Goal: Transaction & Acquisition: Subscribe to service/newsletter

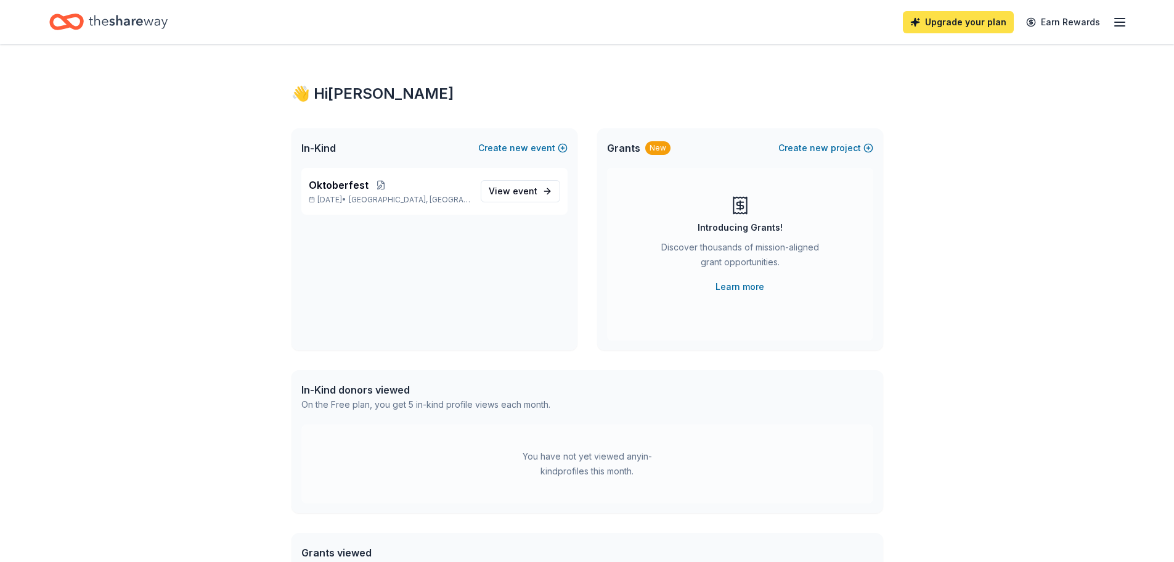
click at [932, 26] on link "Upgrade your plan" at bounding box center [958, 22] width 111 height 22
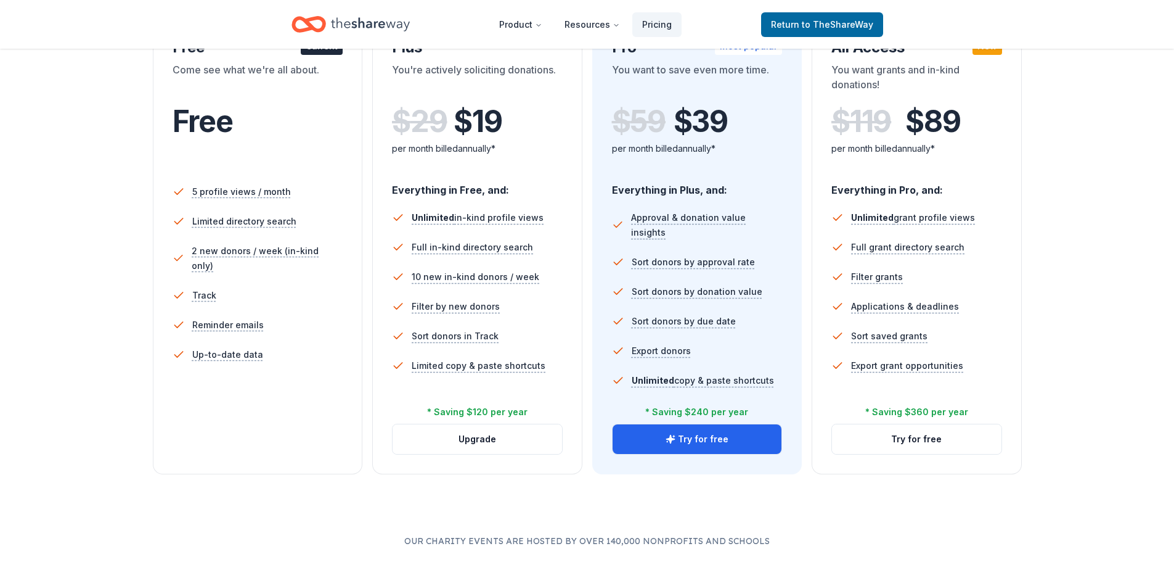
scroll to position [185, 0]
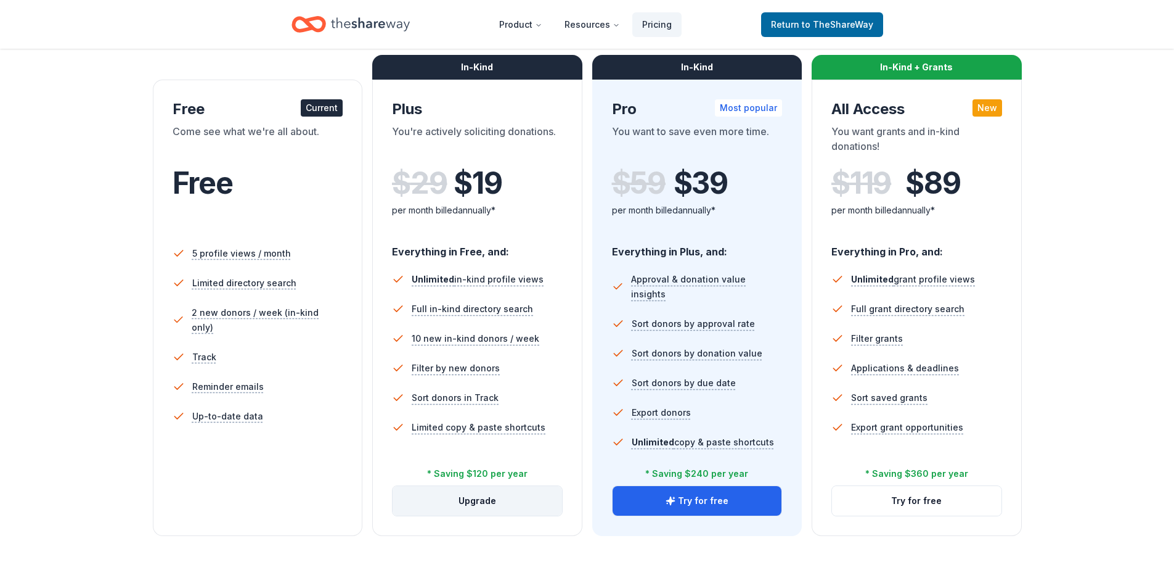
click at [468, 500] on button "Upgrade" at bounding box center [478, 501] width 170 height 30
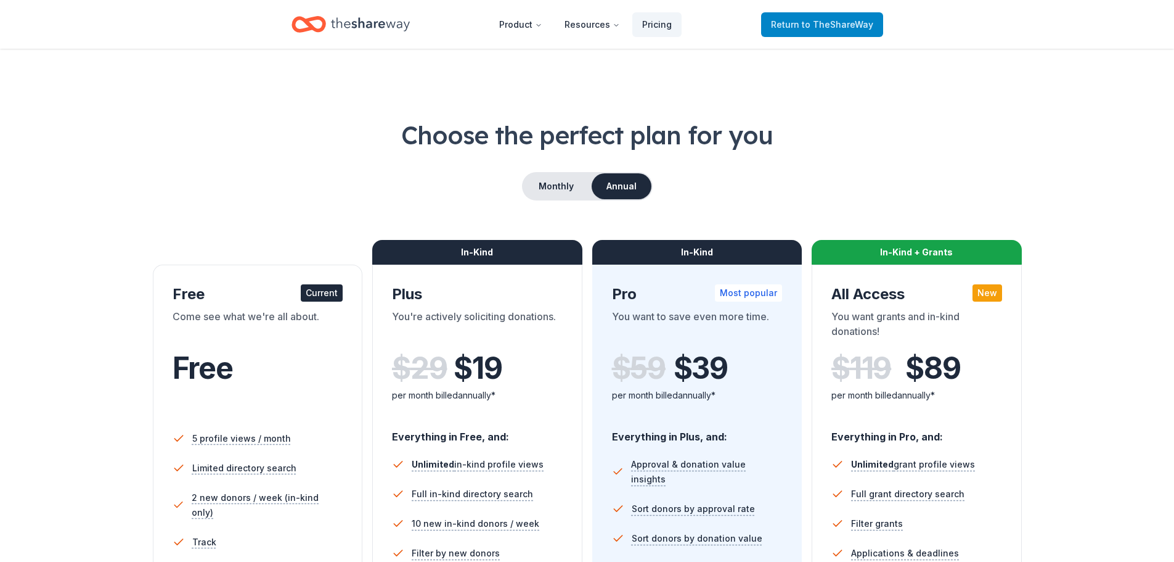
click at [824, 27] on span "to TheShareWay" at bounding box center [838, 24] width 72 height 10
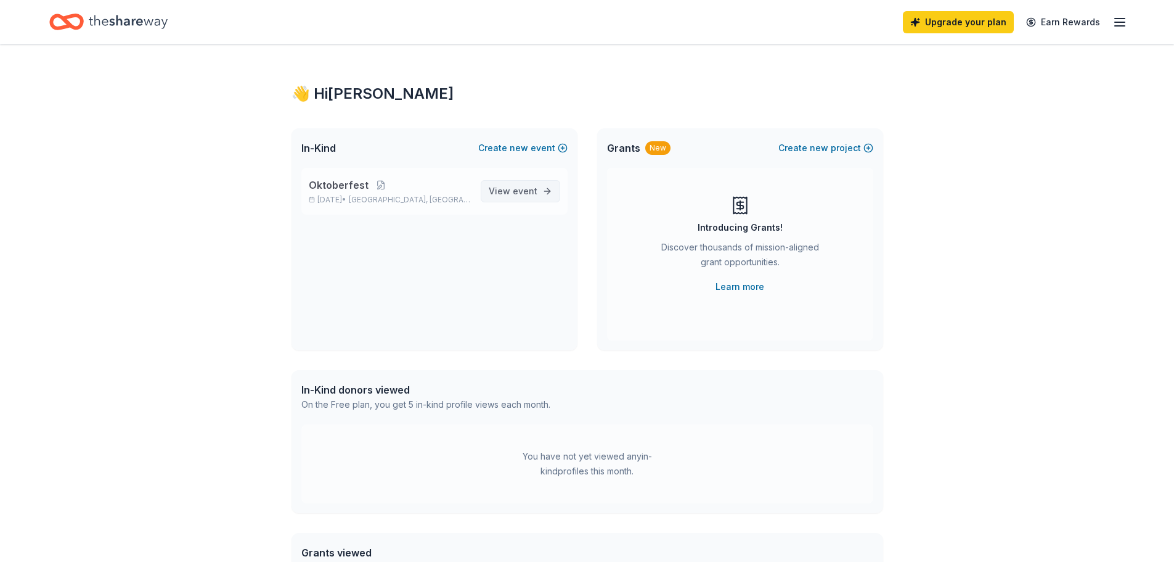
click at [503, 187] on span "View event" at bounding box center [513, 191] width 49 height 15
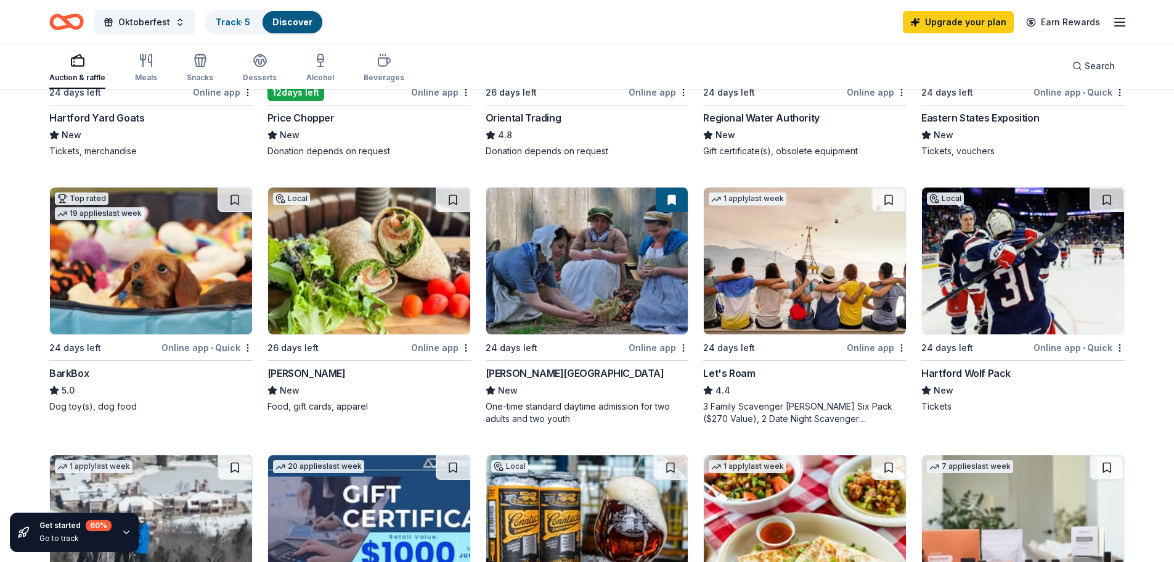
scroll to position [308, 0]
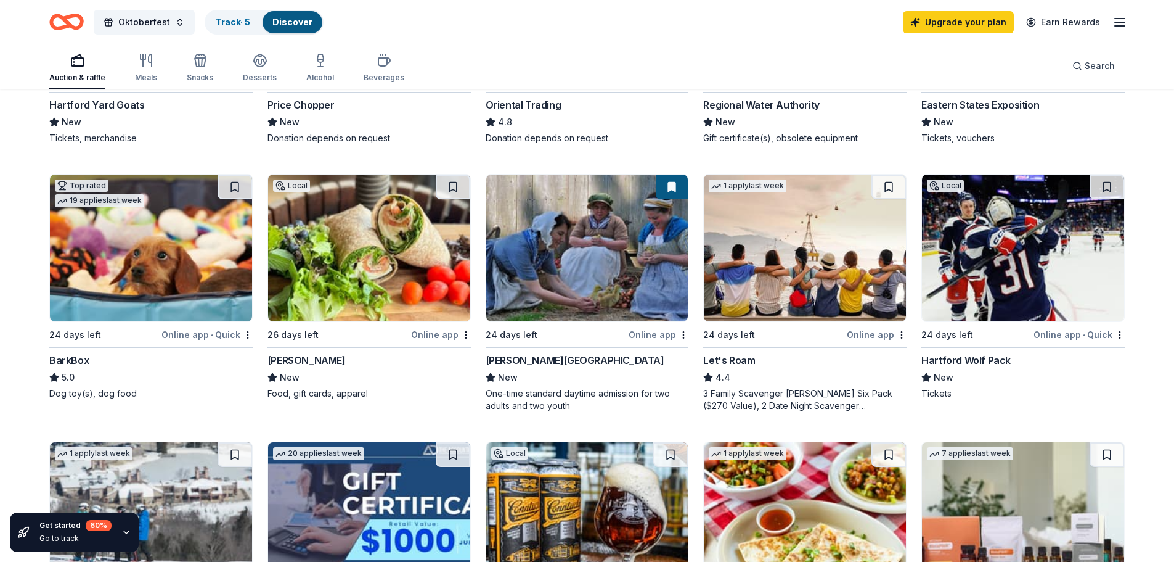
click at [153, 274] on img at bounding box center [151, 247] width 202 height 147
click at [1007, 245] on img at bounding box center [1023, 247] width 202 height 147
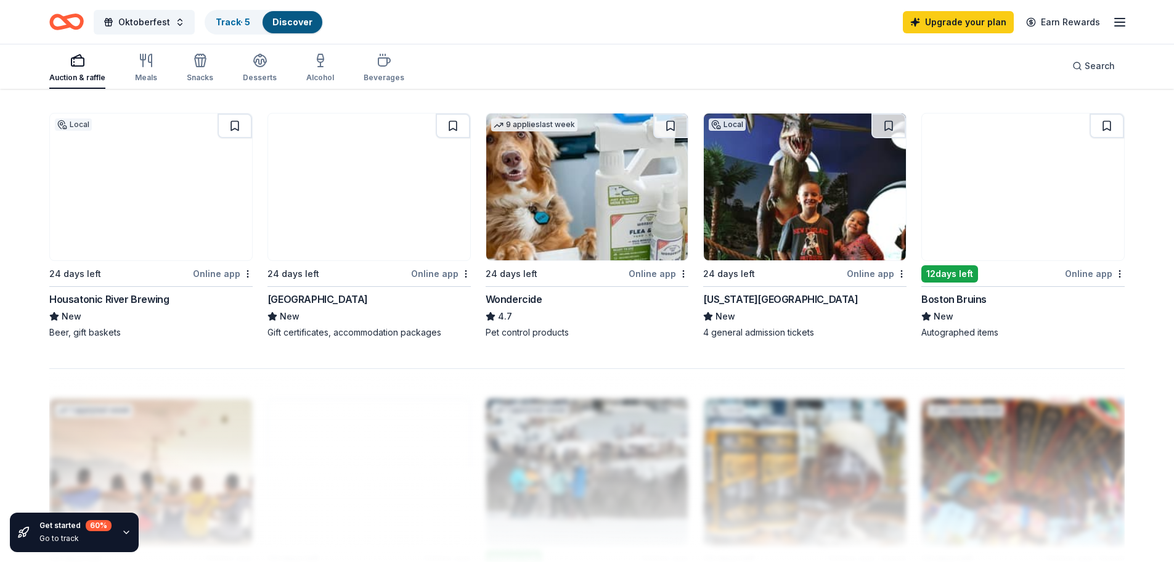
scroll to position [925, 0]
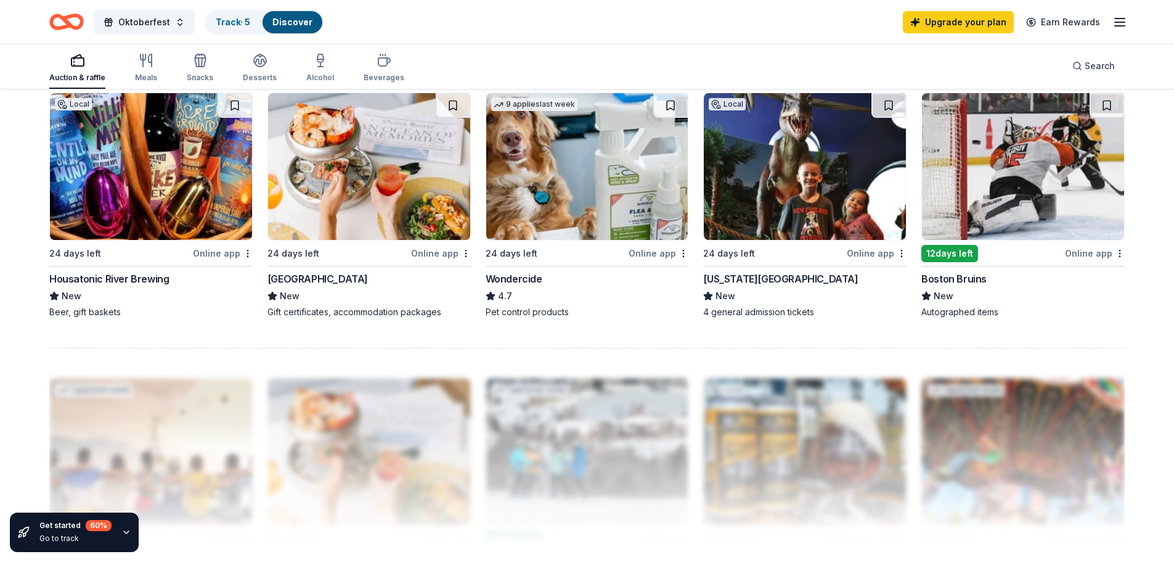
click at [156, 182] on img at bounding box center [151, 166] width 202 height 147
click at [1033, 181] on img at bounding box center [1023, 166] width 202 height 147
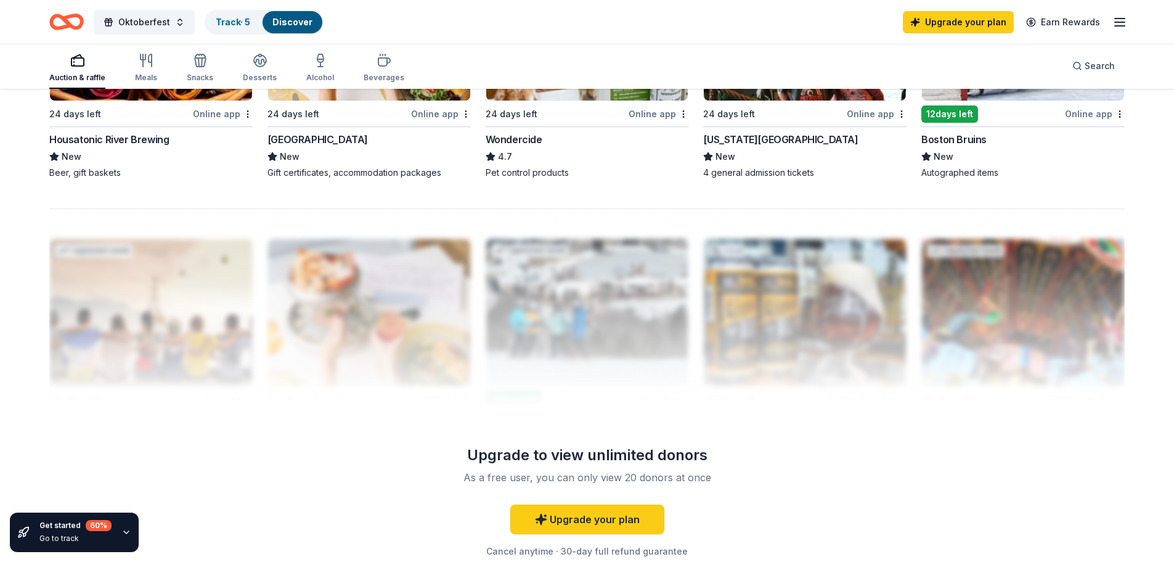
scroll to position [1205, 0]
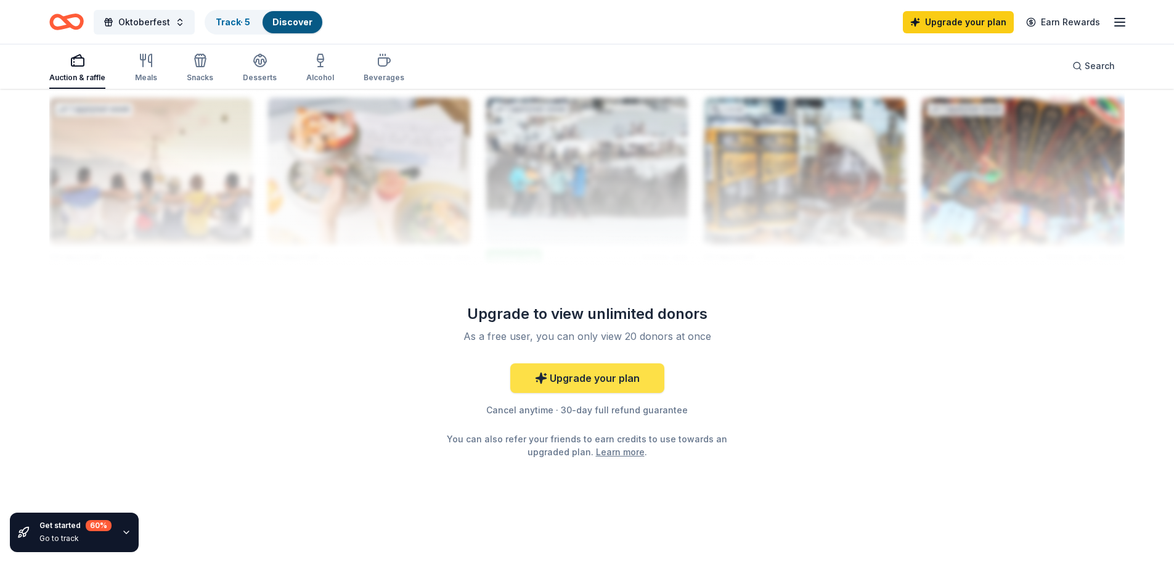
click at [602, 370] on link "Upgrade your plan" at bounding box center [587, 378] width 154 height 30
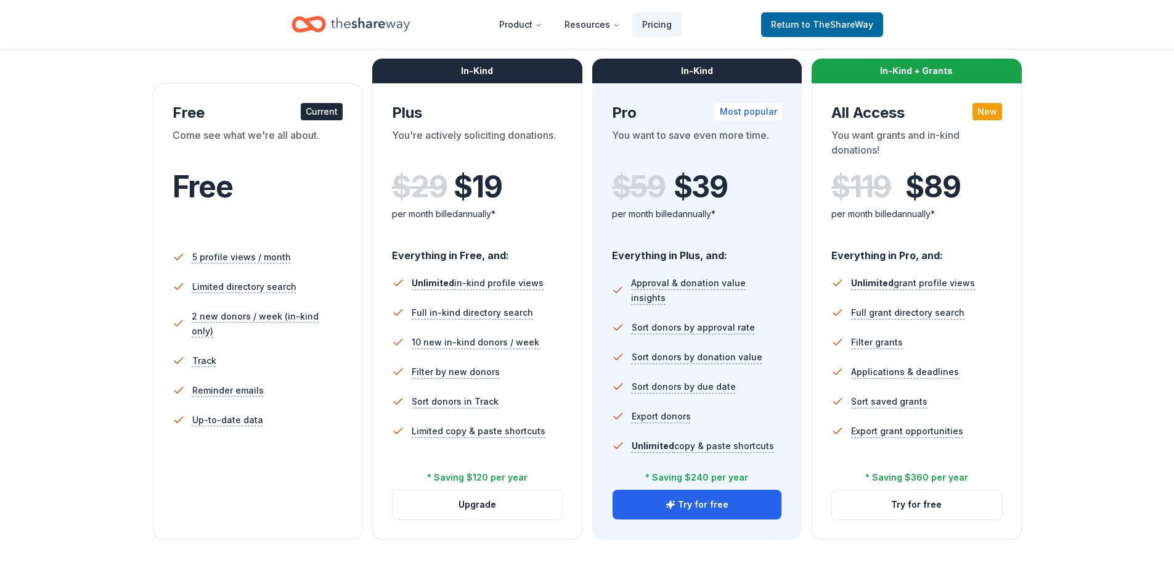
scroll to position [185, 0]
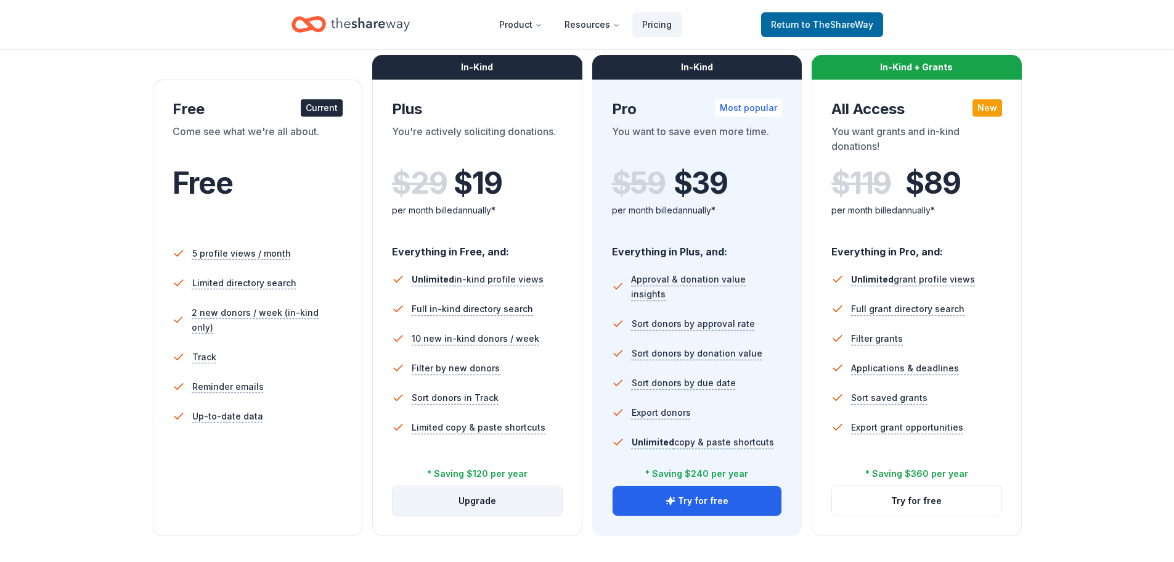
click at [494, 510] on button "Upgrade" at bounding box center [478, 501] width 170 height 30
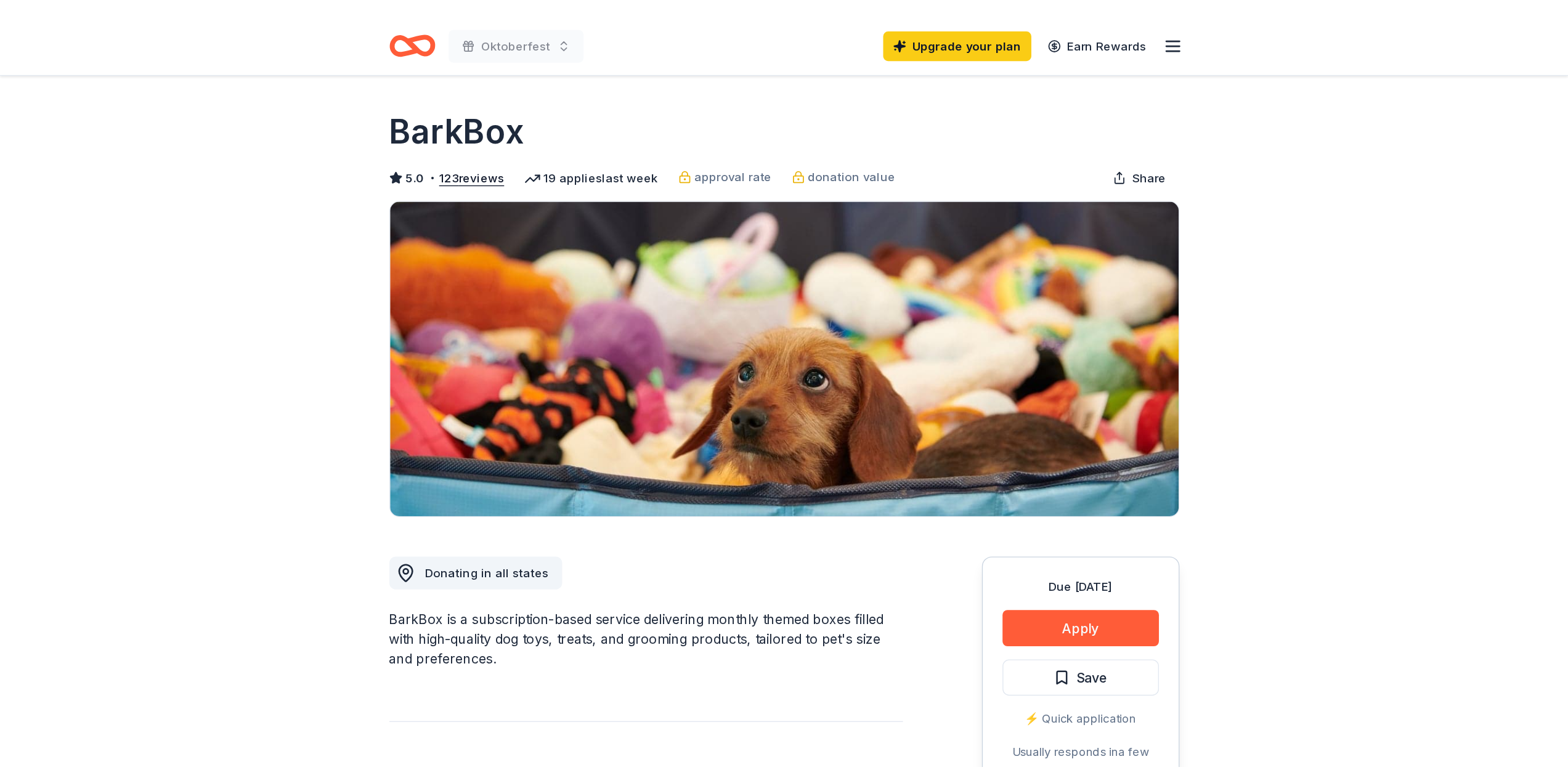
scroll to position [62, 0]
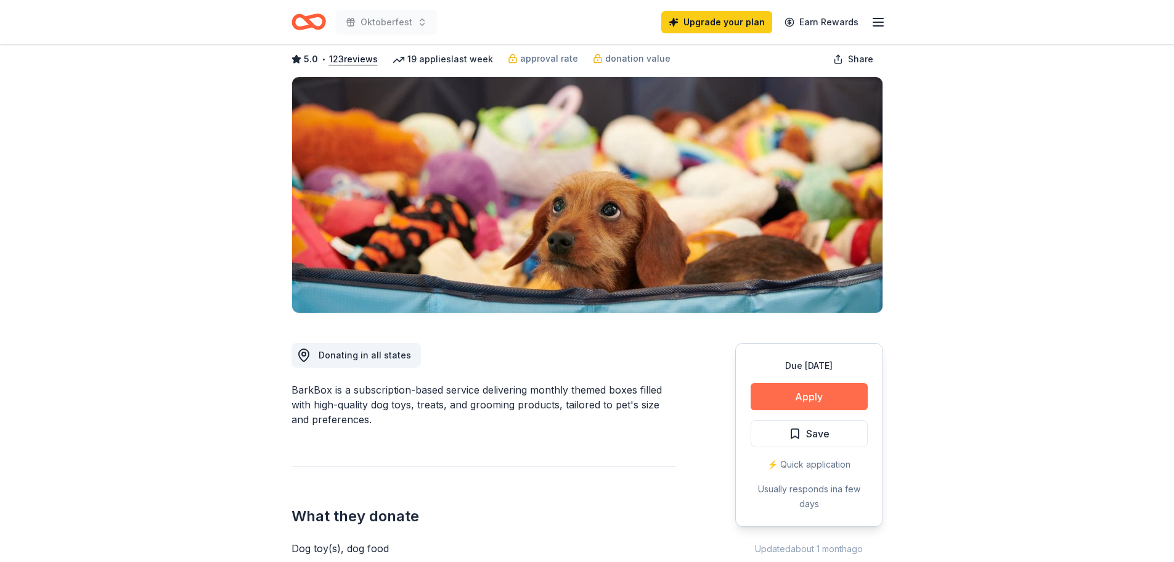
click at [790, 393] on button "Apply" at bounding box center [809, 396] width 117 height 27
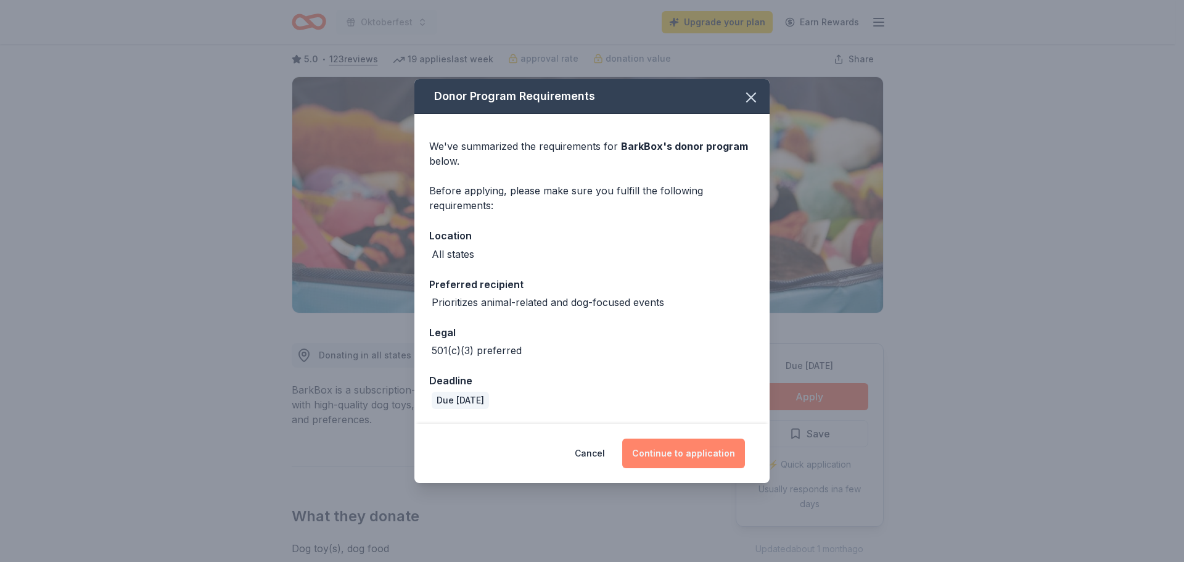
click at [713, 460] on button "Continue to application" at bounding box center [683, 453] width 123 height 30
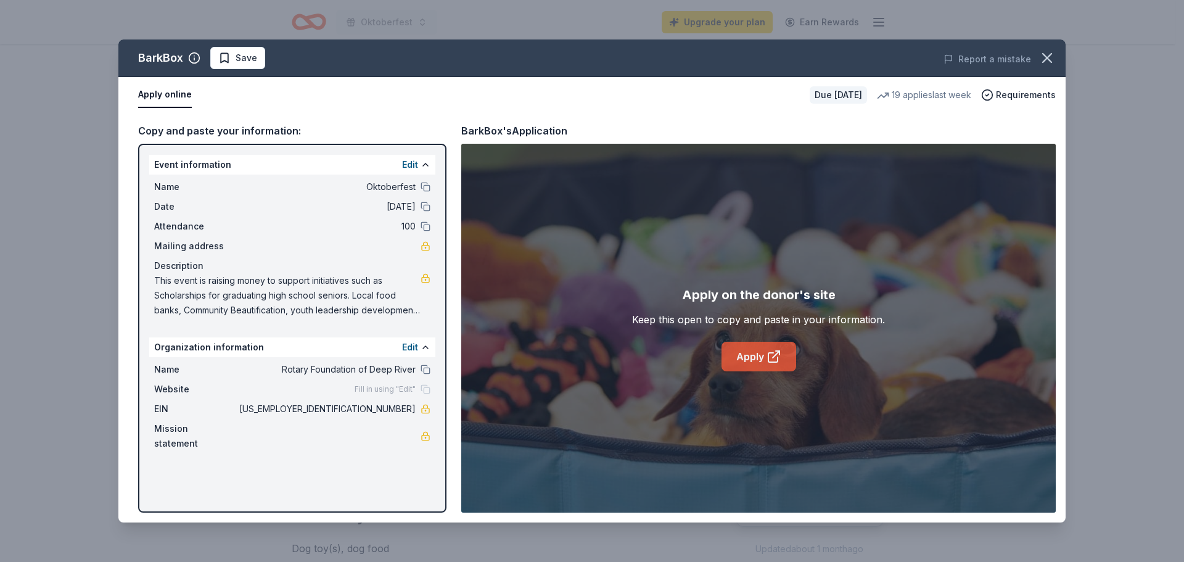
click at [765, 357] on link "Apply" at bounding box center [758, 356] width 75 height 30
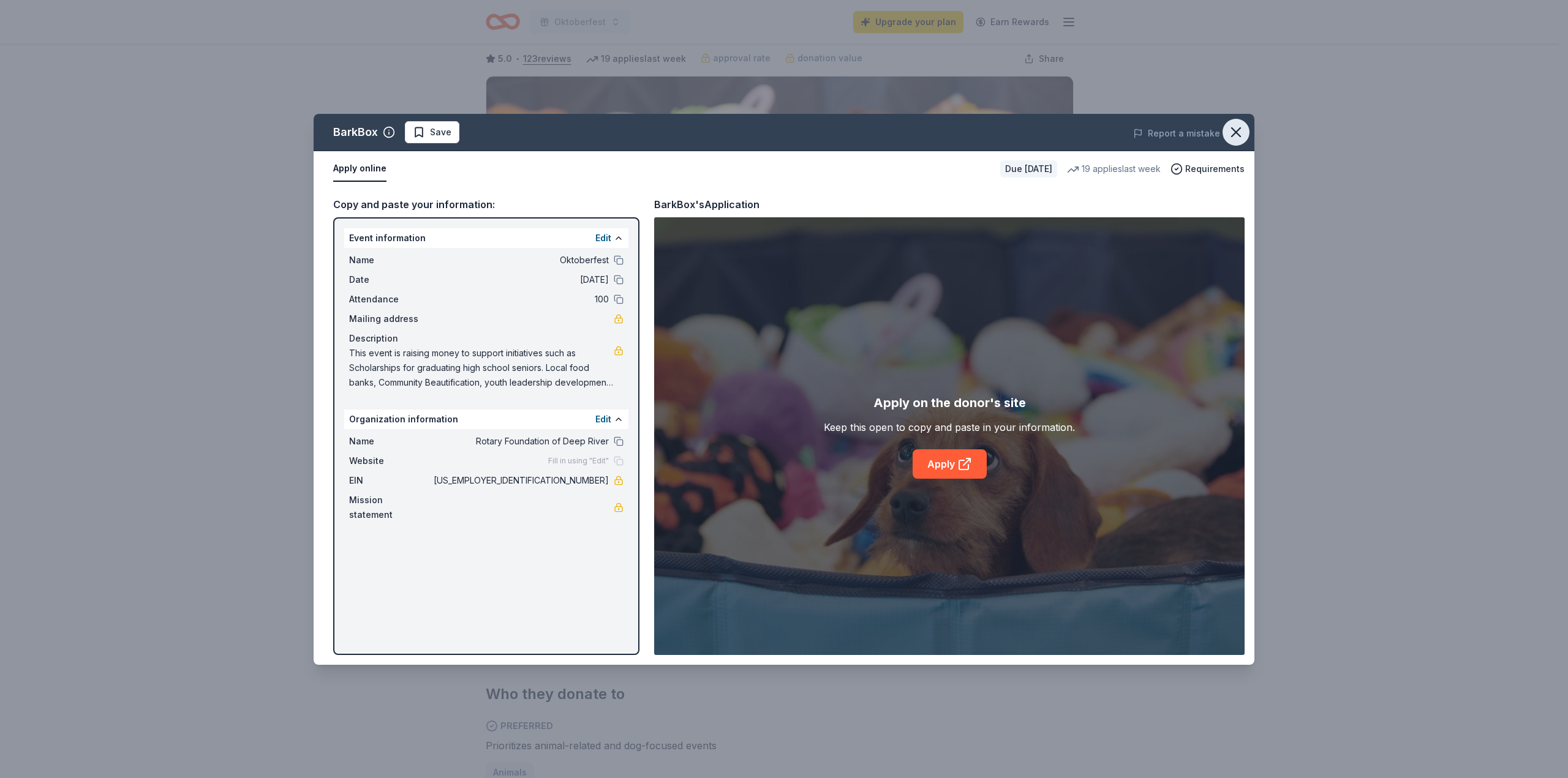
click at [1167, 132] on icon "button" at bounding box center [1235, 132] width 17 height 17
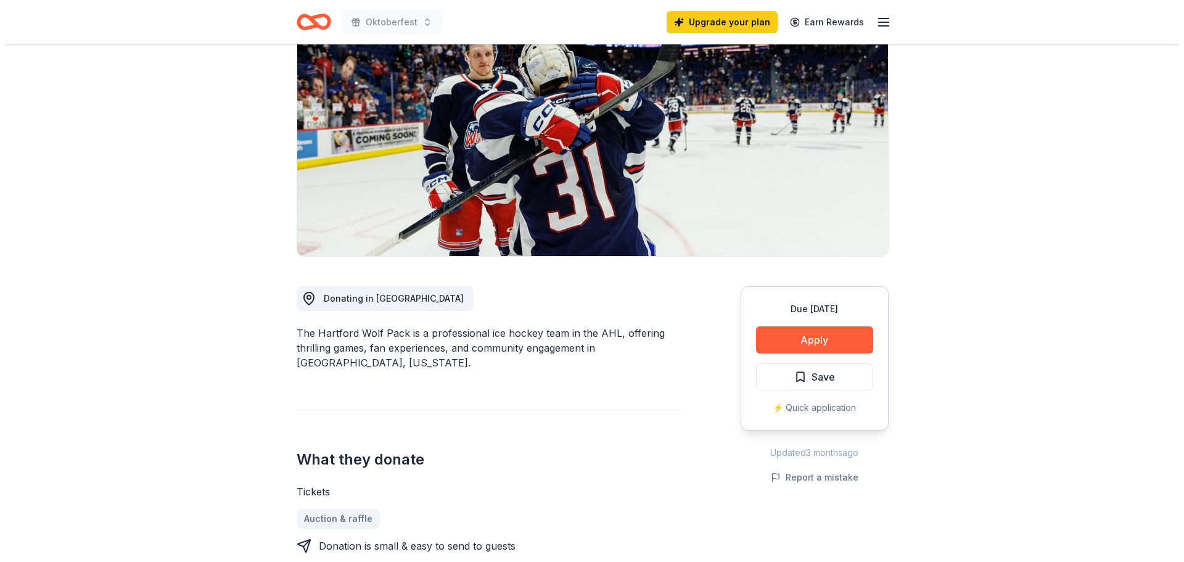
scroll to position [123, 0]
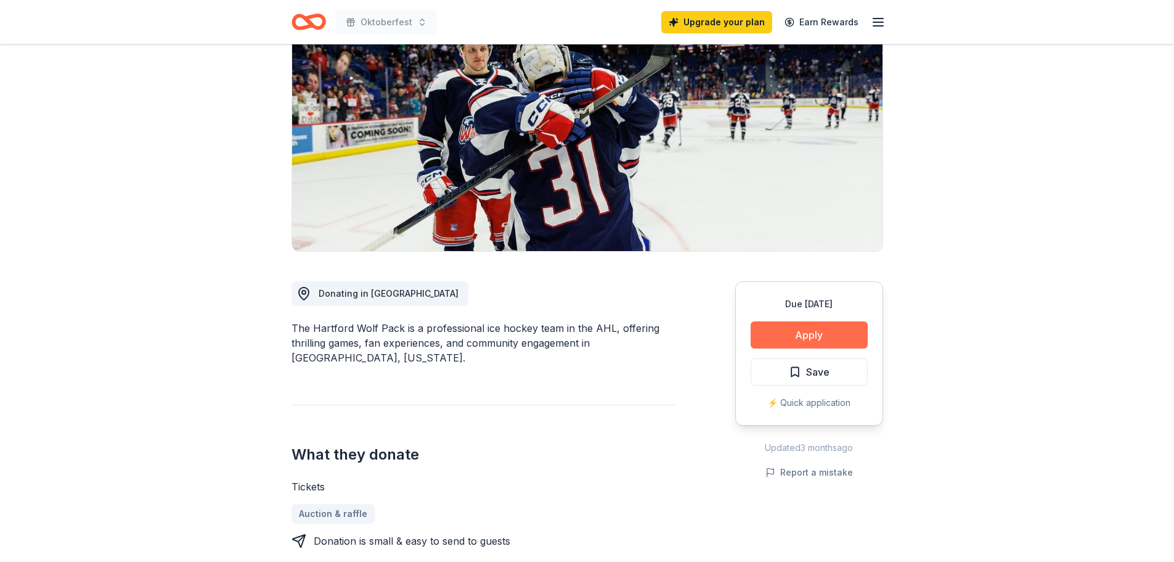
click at [825, 339] on button "Apply" at bounding box center [809, 334] width 117 height 27
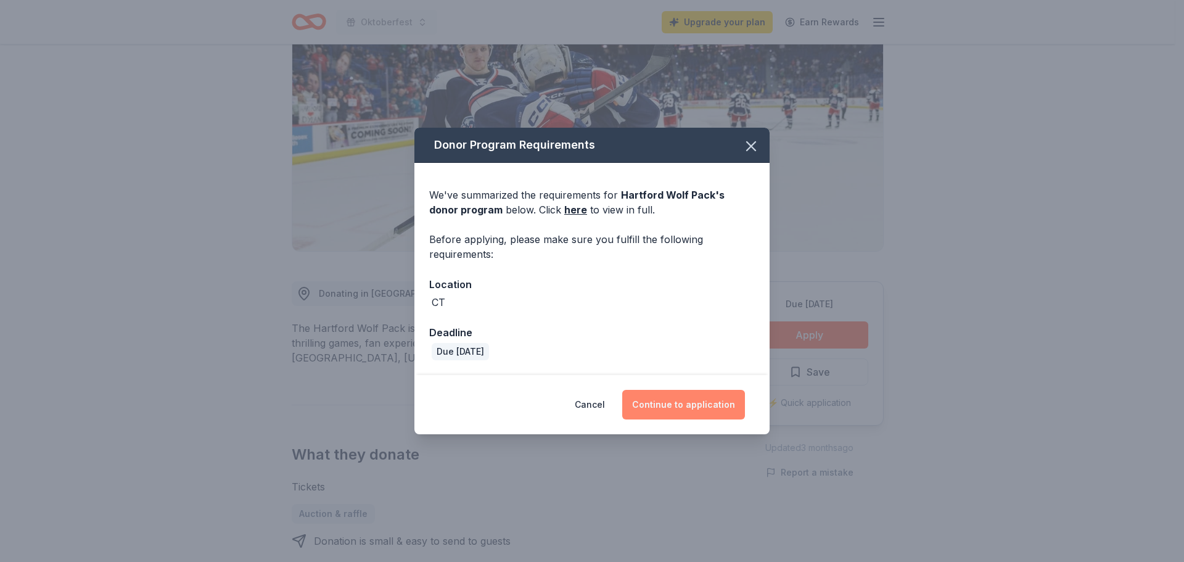
click at [697, 401] on button "Continue to application" at bounding box center [683, 405] width 123 height 30
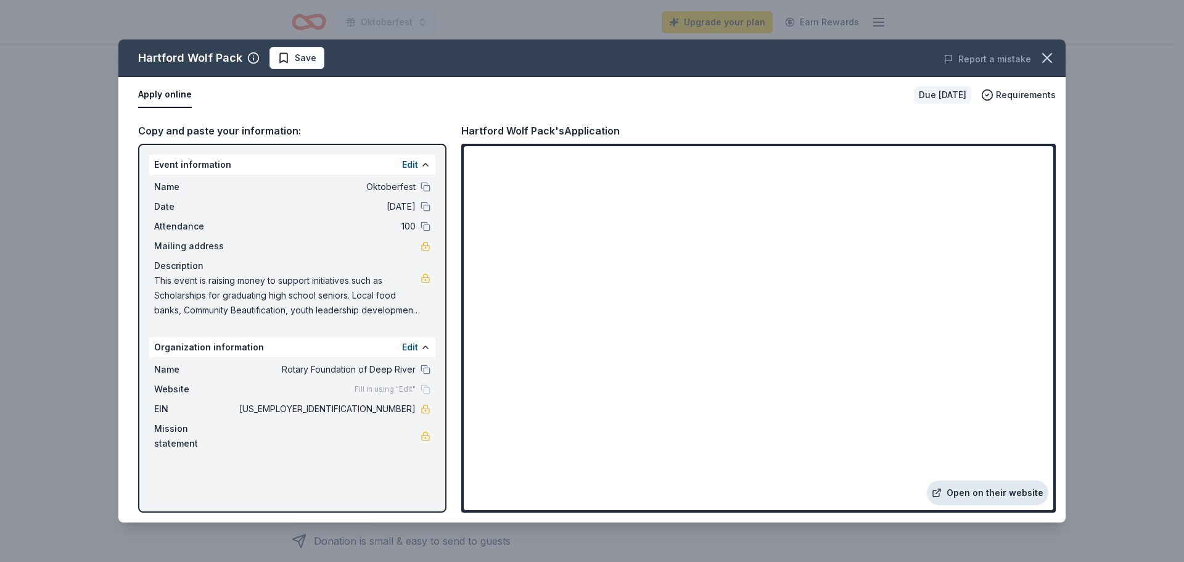
click at [989, 488] on link "Open on their website" at bounding box center [986, 492] width 121 height 25
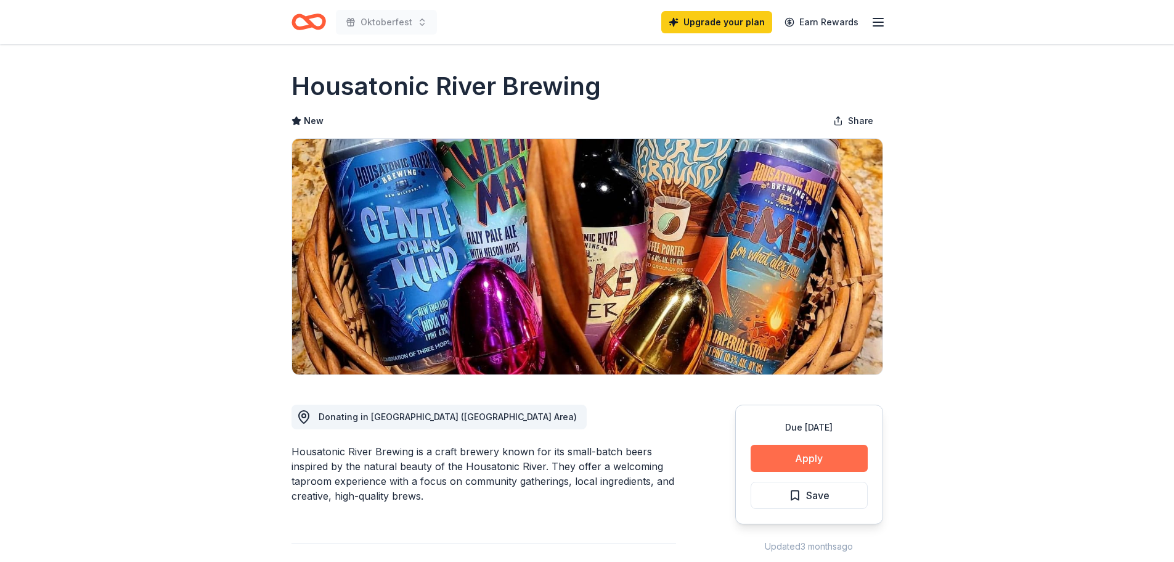
click at [788, 469] on button "Apply" at bounding box center [809, 457] width 117 height 27
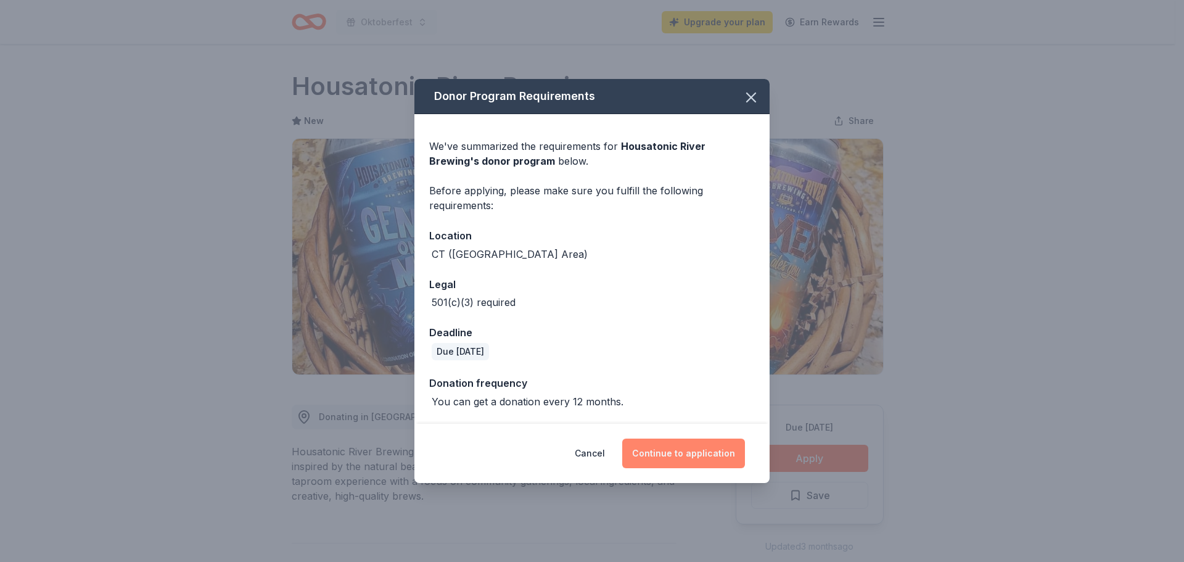
click at [682, 449] on button "Continue to application" at bounding box center [683, 453] width 123 height 30
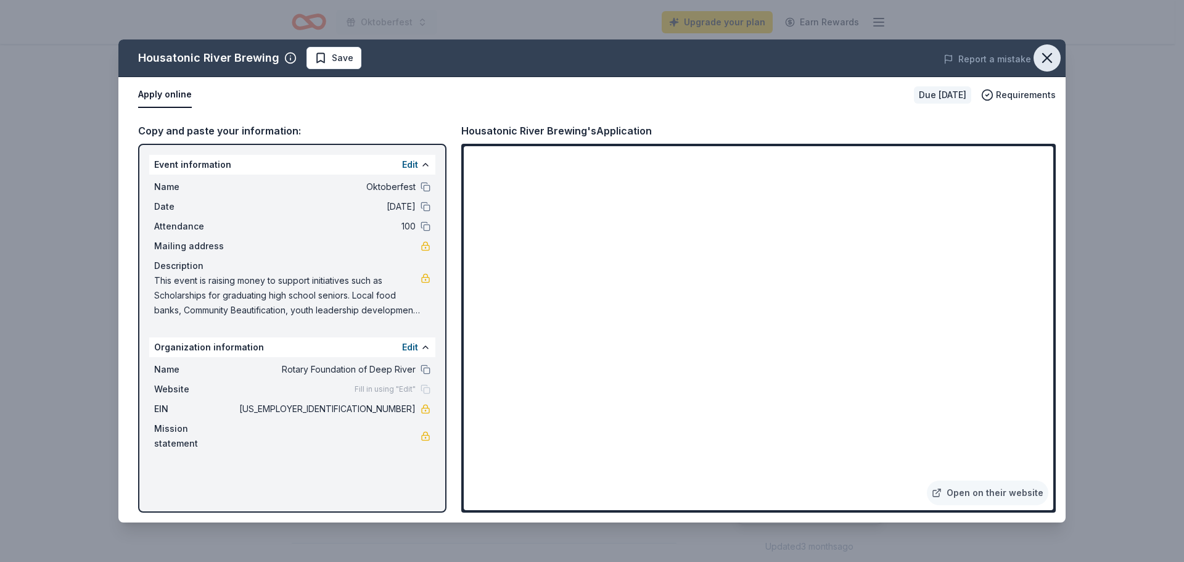
click at [1044, 54] on icon "button" at bounding box center [1046, 57] width 17 height 17
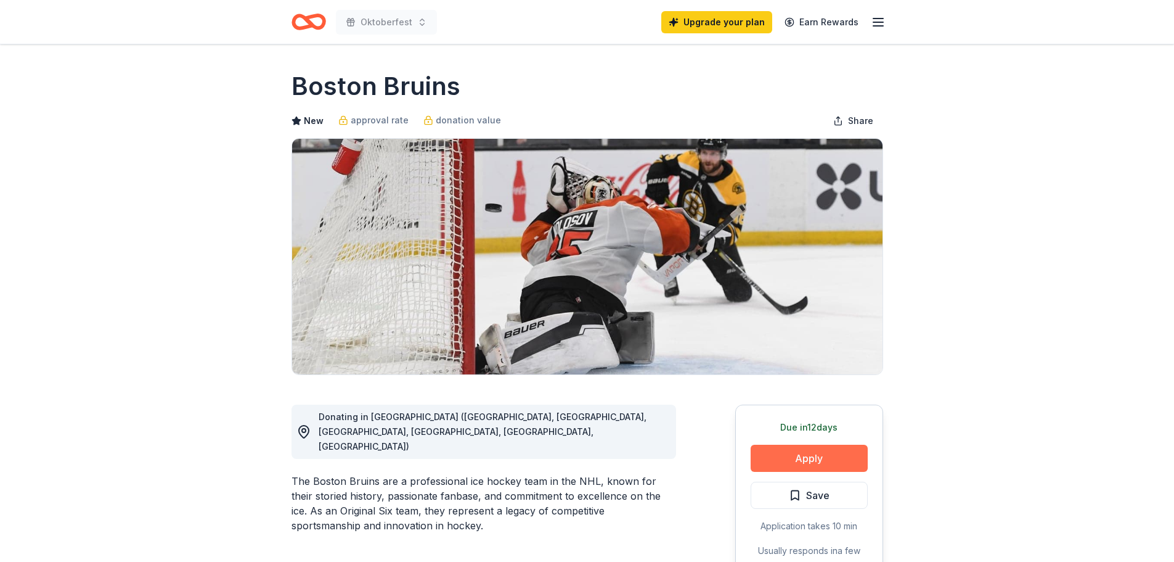
click at [805, 453] on button "Apply" at bounding box center [809, 457] width 117 height 27
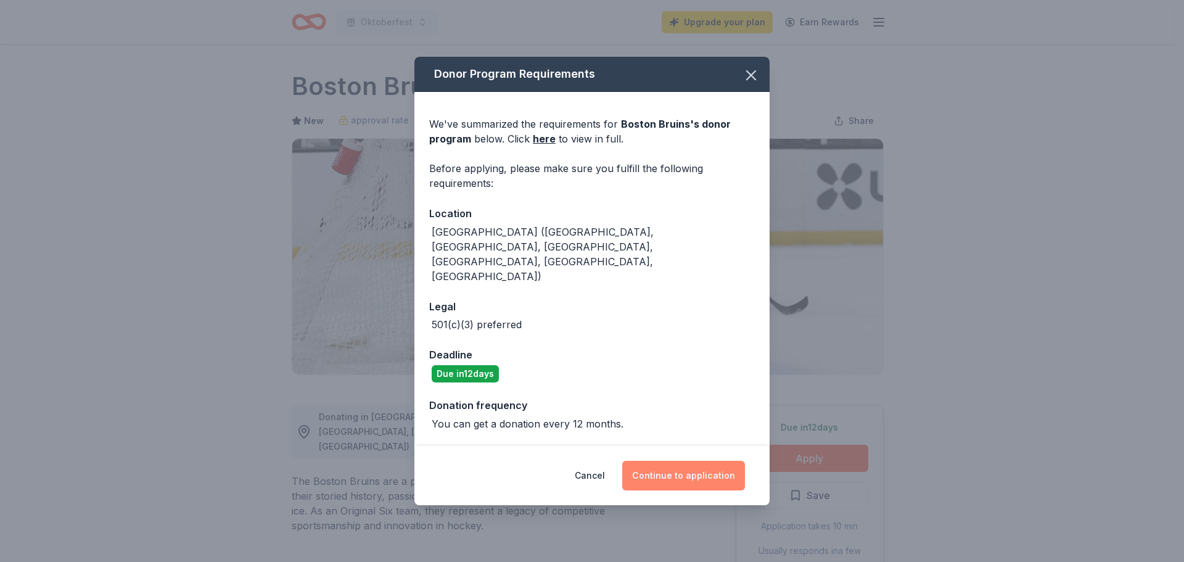
click at [679, 460] on button "Continue to application" at bounding box center [683, 475] width 123 height 30
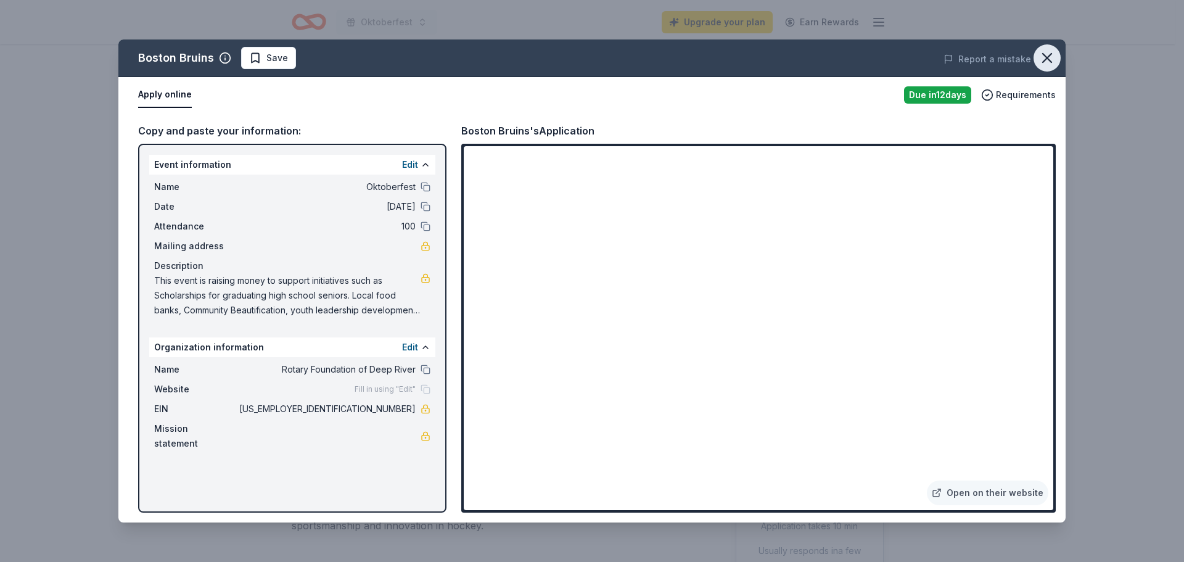
click at [1042, 59] on icon "button" at bounding box center [1046, 57] width 17 height 17
